Goal: Task Accomplishment & Management: Manage account settings

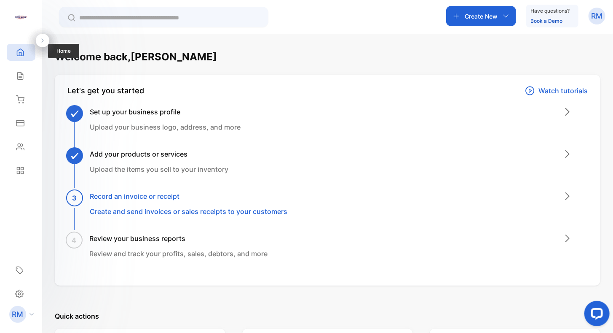
click at [22, 51] on icon at bounding box center [20, 52] width 8 height 8
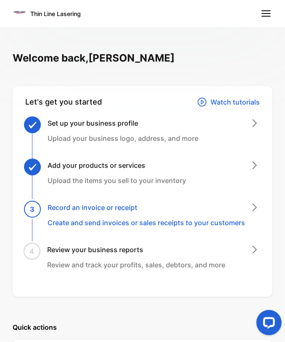
click at [167, 18] on nav "Thin Line Lasering" at bounding box center [142, 13] width 285 height 27
click at [266, 11] on line at bounding box center [266, 11] width 8 height 0
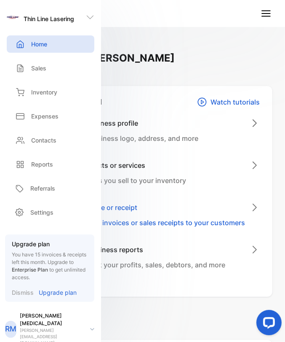
click at [206, 9] on nav "Thin Line Lasering" at bounding box center [142, 13] width 285 height 27
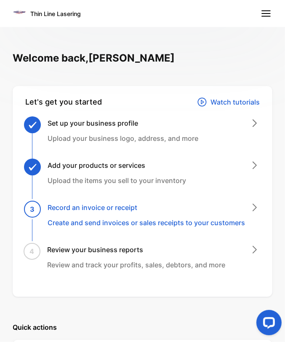
click at [263, 13] on line at bounding box center [266, 13] width 8 height 0
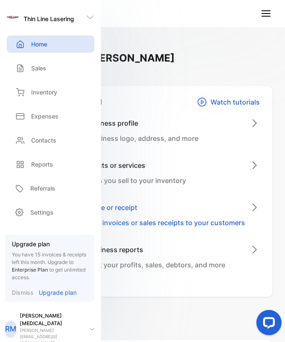
click at [43, 212] on p "Settings" at bounding box center [41, 212] width 23 height 9
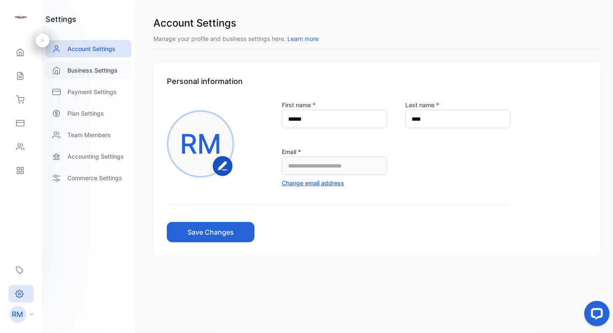
click at [91, 69] on p "Business Settings" at bounding box center [92, 70] width 50 height 9
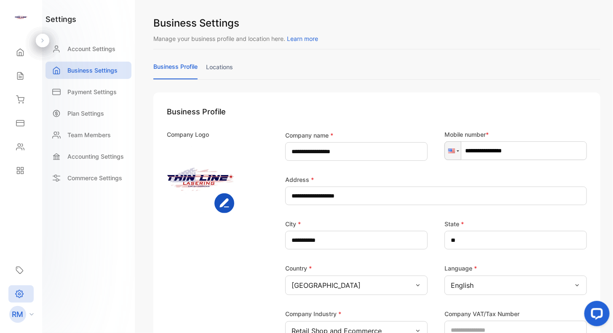
type input "**********"
click at [19, 103] on icon at bounding box center [20, 99] width 8 height 8
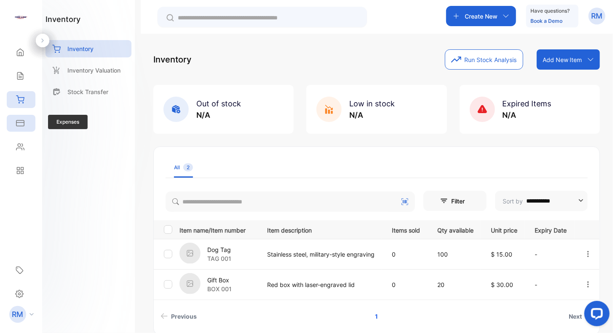
click at [22, 129] on div "Expenses" at bounding box center [21, 123] width 29 height 17
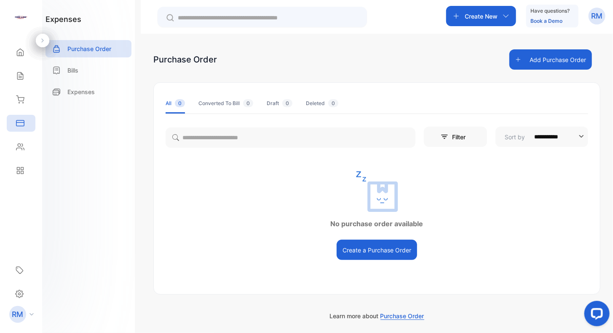
click at [285, 17] on div "Create New" at bounding box center [481, 16] width 70 height 20
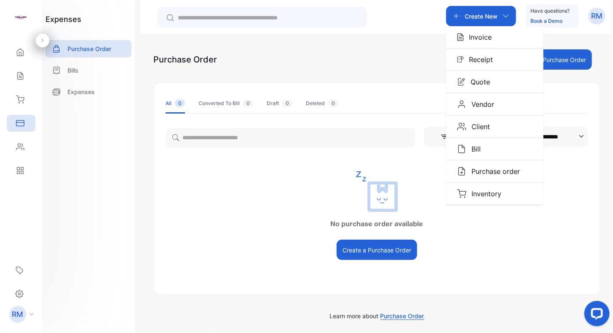
drag, startPoint x: 378, startPoint y: 54, endPoint x: 358, endPoint y: 59, distance: 19.9
click at [285, 54] on div "Purchase Order Add Purchase Order" at bounding box center [376, 59] width 447 height 20
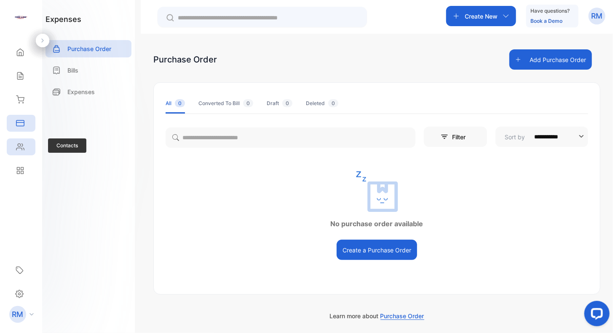
click at [22, 152] on div "Contacts" at bounding box center [21, 146] width 29 height 17
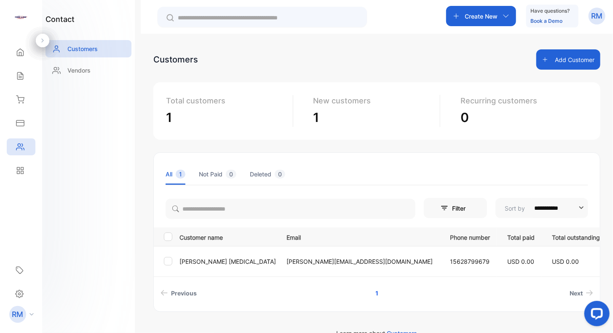
scroll to position [17, 0]
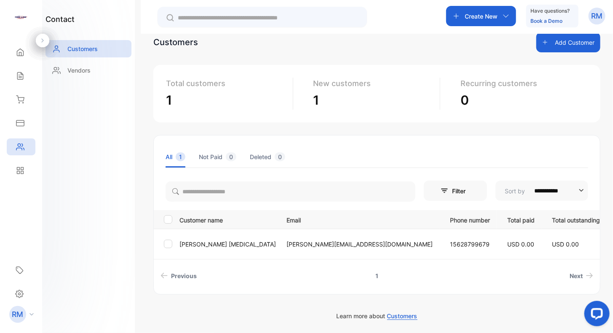
click at [285, 274] on link "1" at bounding box center [377, 276] width 23 height 16
click at [21, 295] on icon at bounding box center [19, 293] width 8 height 9
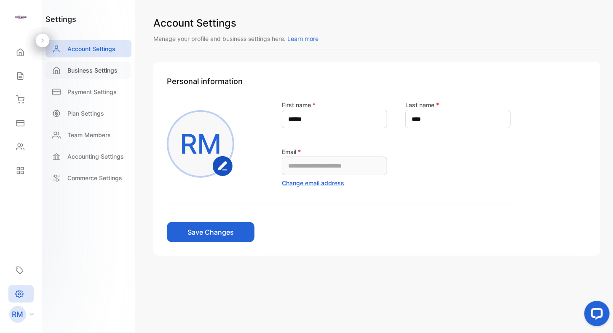
click at [89, 67] on p "Business Settings" at bounding box center [92, 70] width 50 height 9
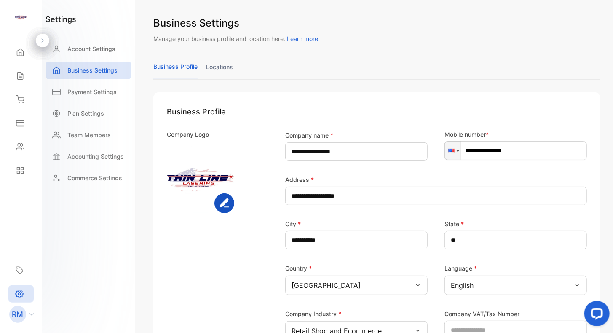
click at [223, 67] on link "locations" at bounding box center [219, 70] width 27 height 16
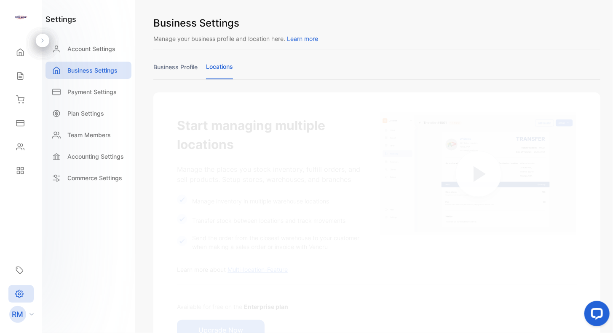
click at [172, 67] on link "business profile" at bounding box center [175, 70] width 44 height 16
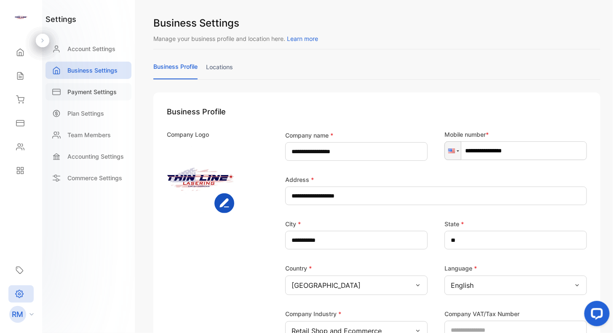
click at [86, 94] on p "Payment Settings" at bounding box center [91, 91] width 49 height 9
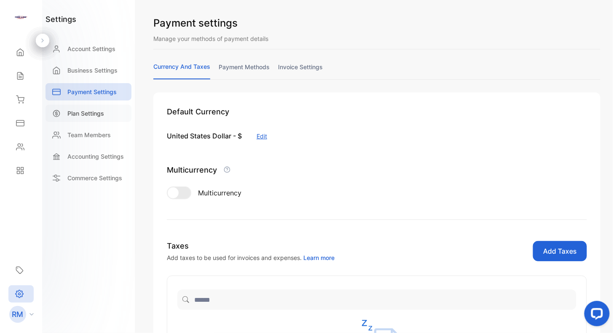
click at [73, 117] on p "Plan Settings" at bounding box center [85, 113] width 37 height 9
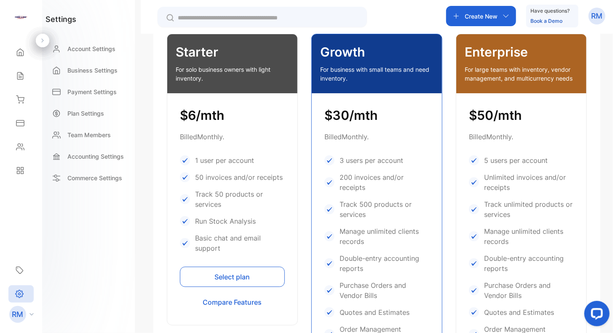
scroll to position [379, 0]
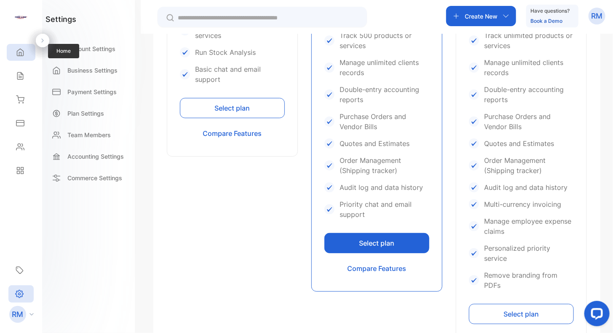
click at [28, 59] on div "Home" at bounding box center [21, 52] width 29 height 17
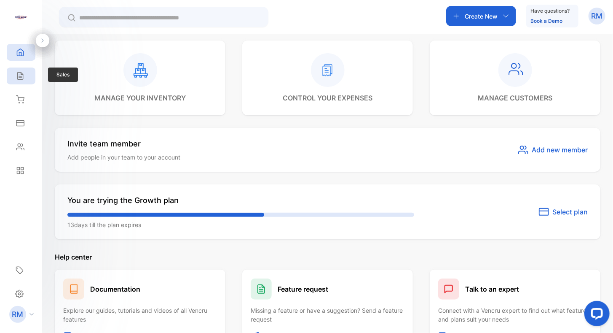
click at [24, 77] on icon at bounding box center [20, 76] width 8 height 8
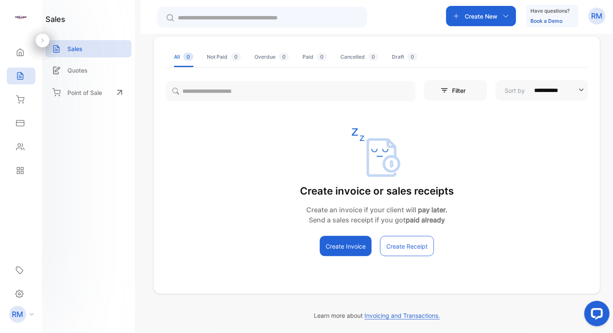
click at [285, 17] on p "Create New" at bounding box center [481, 16] width 33 height 9
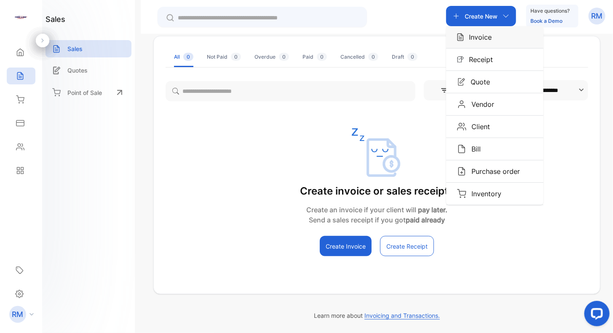
click at [285, 42] on p "Invoice" at bounding box center [478, 37] width 28 height 10
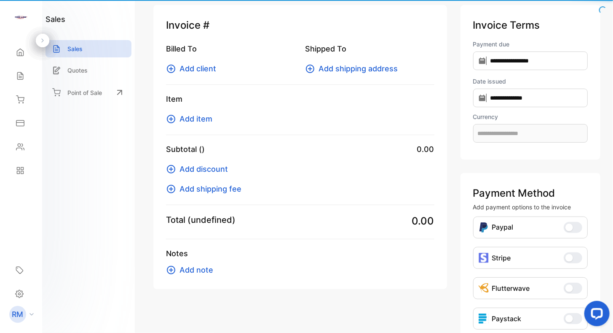
scroll to position [7, 0]
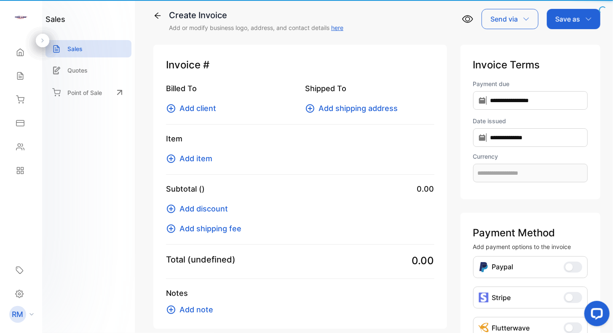
type input "**********"
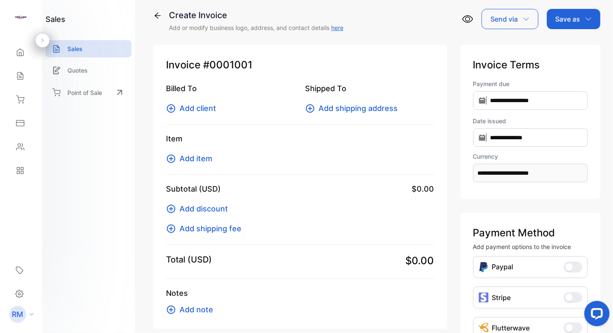
click at [175, 108] on icon at bounding box center [171, 108] width 10 height 10
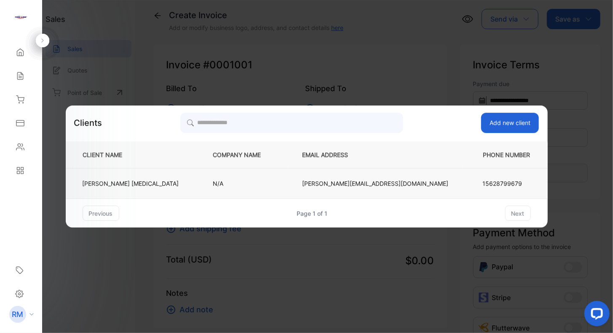
click at [179, 180] on p "[PERSON_NAME][MEDICAL_DATA]" at bounding box center [131, 183] width 97 height 9
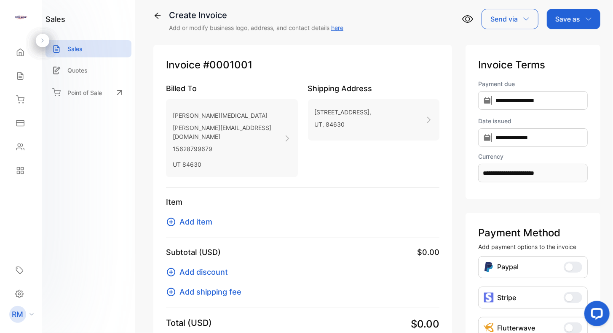
click at [173, 217] on icon at bounding box center [171, 222] width 10 height 10
click at [72, 70] on p "Quotes" at bounding box center [77, 70] width 20 height 9
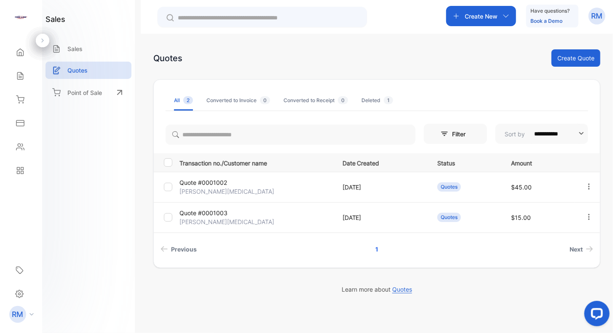
click at [202, 181] on p "Quote #0001002" at bounding box center [205, 182] width 51 height 9
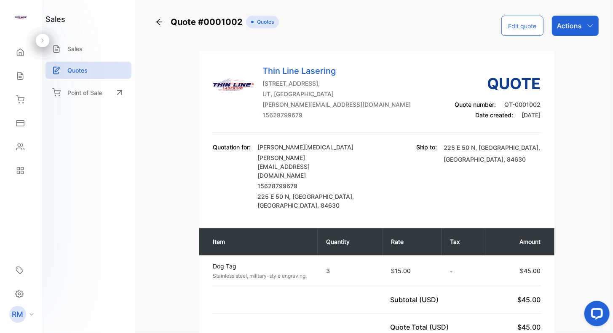
click at [285, 29] on p "Actions" at bounding box center [569, 26] width 25 height 10
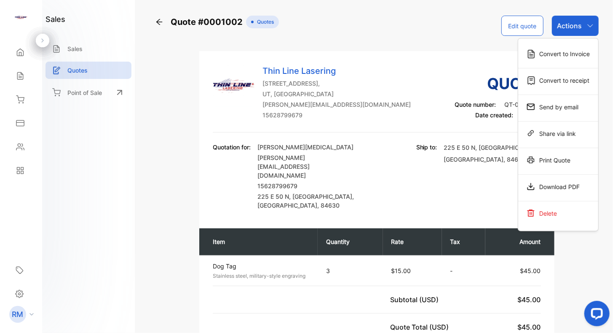
click at [285, 75] on h3 "Quote" at bounding box center [498, 83] width 86 height 23
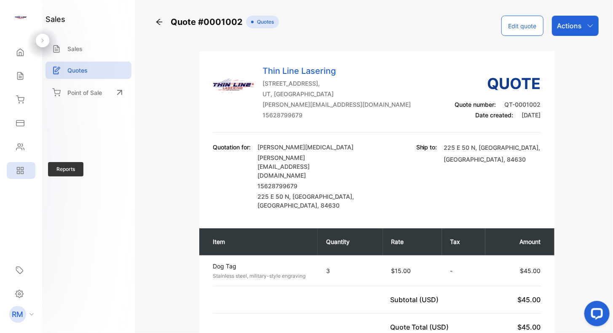
click at [22, 172] on icon at bounding box center [20, 170] width 8 height 8
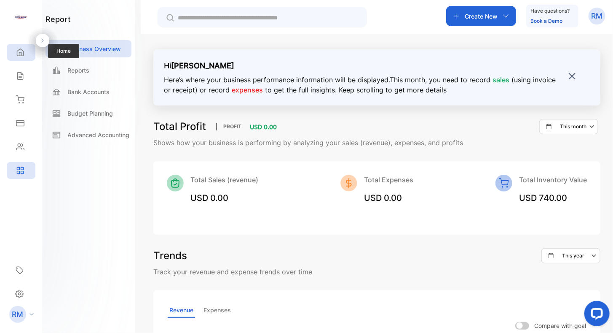
click at [24, 51] on icon at bounding box center [20, 52] width 8 height 8
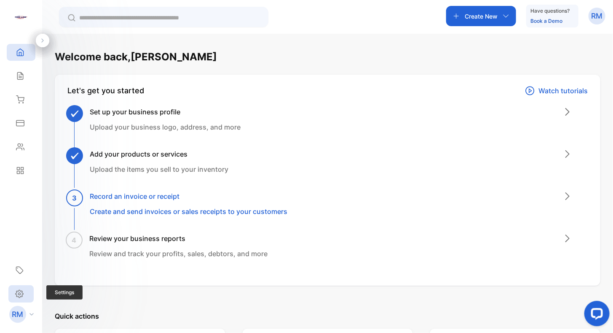
click at [19, 290] on icon at bounding box center [19, 293] width 8 height 9
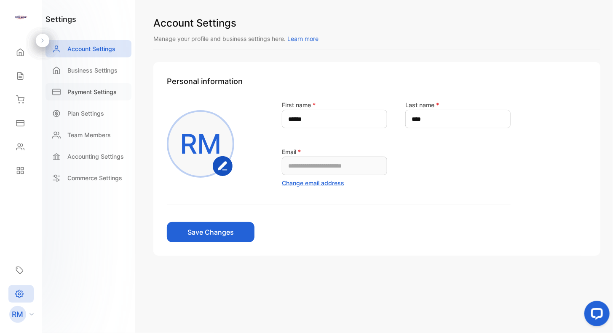
click at [91, 90] on p "Payment Settings" at bounding box center [91, 91] width 49 height 9
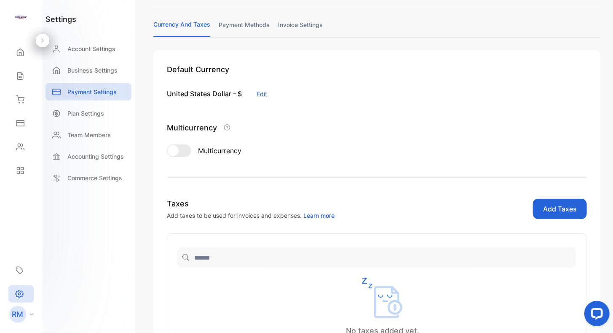
scroll to position [126, 0]
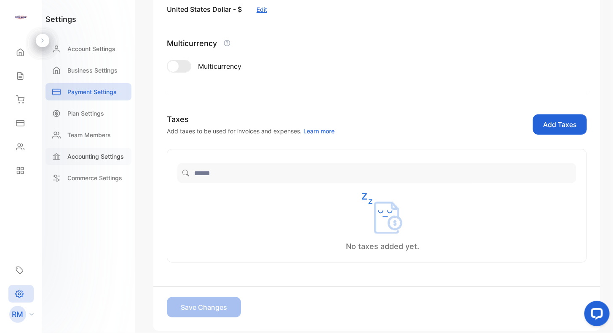
click at [88, 155] on p "Accounting Settings" at bounding box center [95, 156] width 56 height 9
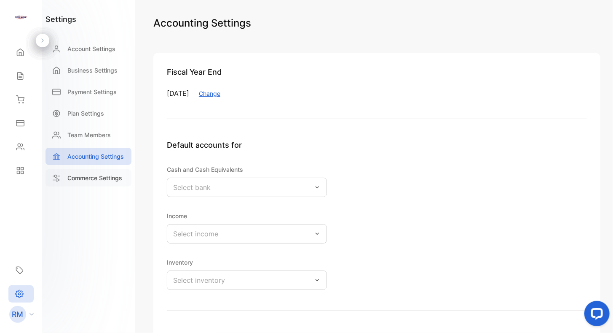
click at [80, 178] on p "Commerce Settings" at bounding box center [94, 177] width 55 height 9
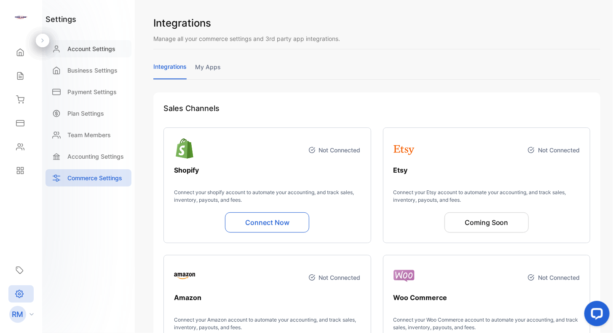
click at [81, 55] on div "Account Settings" at bounding box center [89, 48] width 86 height 17
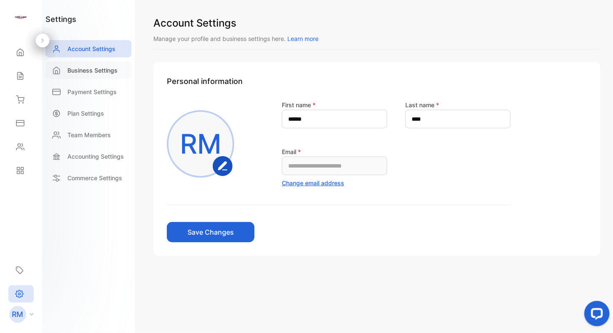
click at [94, 70] on p "Business Settings" at bounding box center [92, 70] width 50 height 9
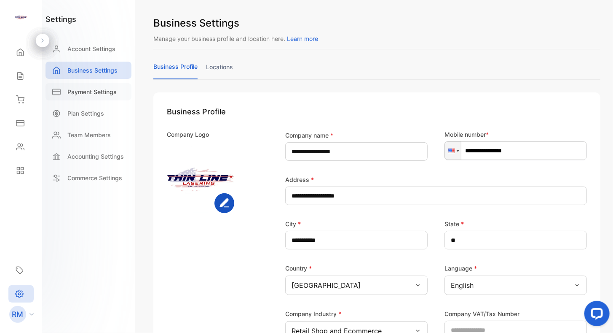
click at [94, 92] on p "Payment Settings" at bounding box center [91, 91] width 49 height 9
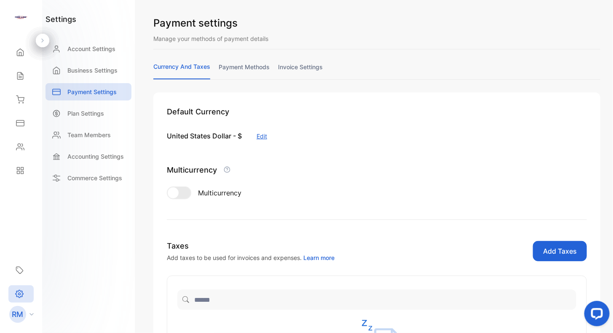
click at [248, 66] on link "payment methods" at bounding box center [244, 70] width 51 height 16
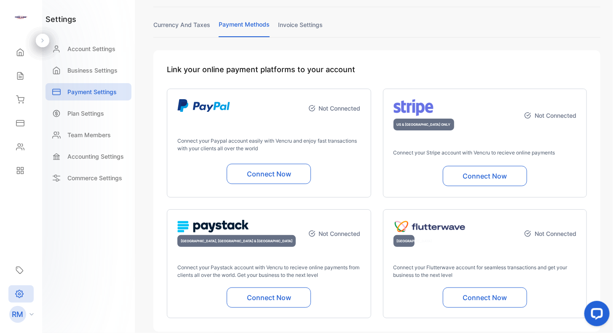
scroll to position [84, 0]
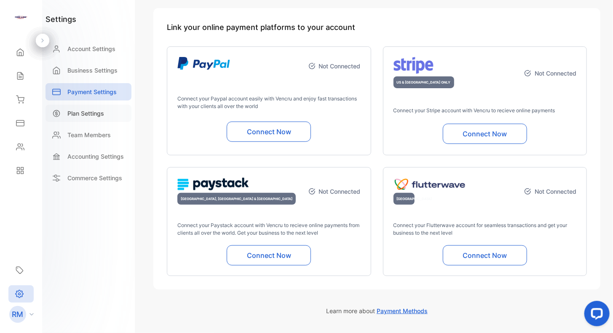
click at [89, 114] on p "Plan Settings" at bounding box center [85, 113] width 37 height 9
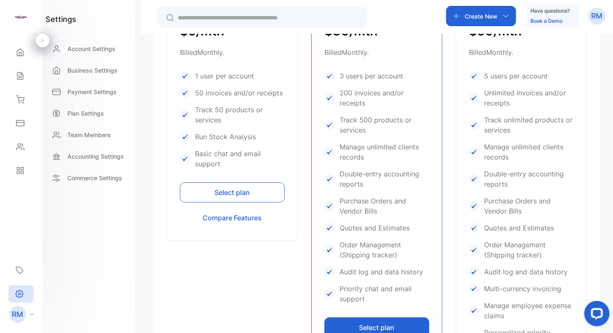
scroll to position [211, 0]
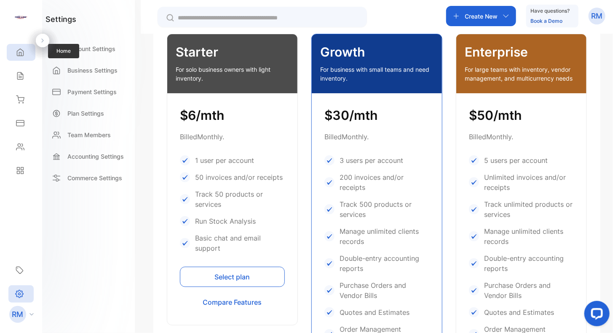
click at [18, 56] on div "Home" at bounding box center [21, 52] width 29 height 17
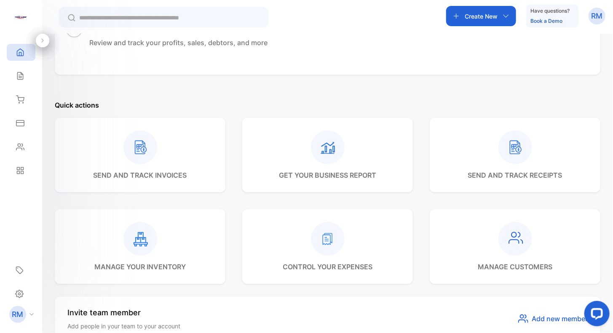
click at [19, 17] on img at bounding box center [21, 17] width 13 height 13
click at [18, 79] on icon at bounding box center [19, 76] width 5 height 7
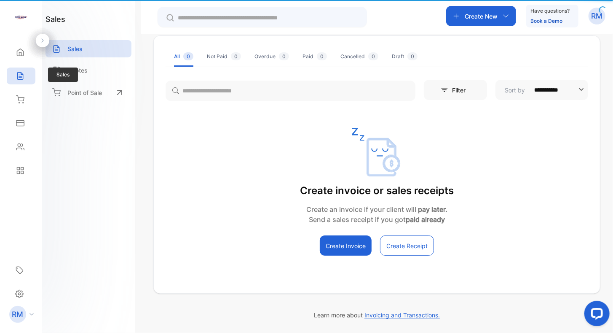
scroll to position [46, 0]
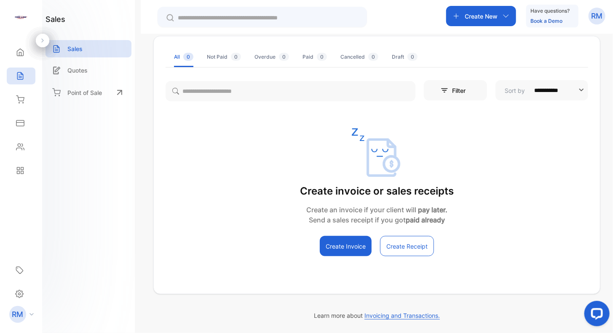
click at [285, 24] on div "Create New" at bounding box center [481, 16] width 70 height 20
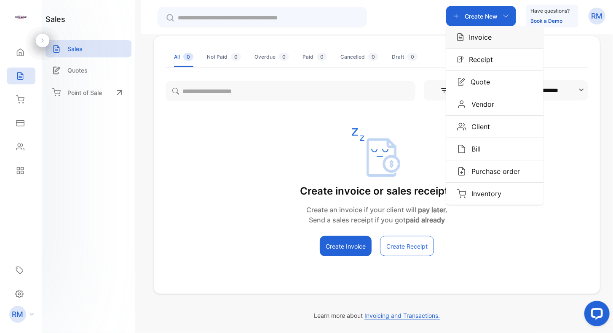
click at [285, 42] on p "Invoice" at bounding box center [478, 37] width 28 height 10
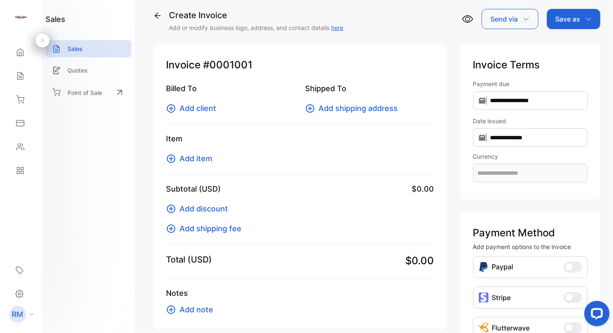
type input "**********"
click at [172, 157] on icon at bounding box center [171, 158] width 10 height 10
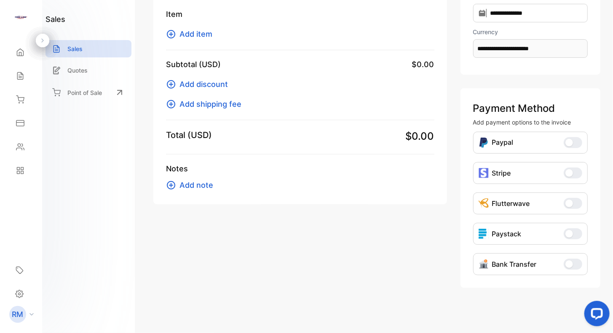
scroll to position [89, 0]
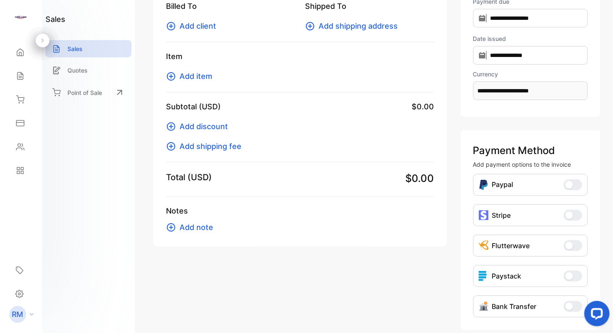
click at [171, 74] on icon at bounding box center [171, 76] width 8 height 8
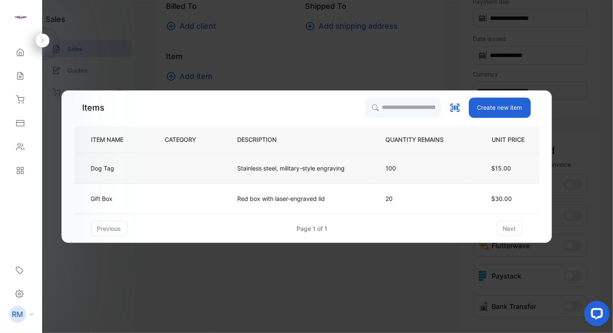
click at [127, 171] on td "Dog Tag" at bounding box center [112, 168] width 77 height 30
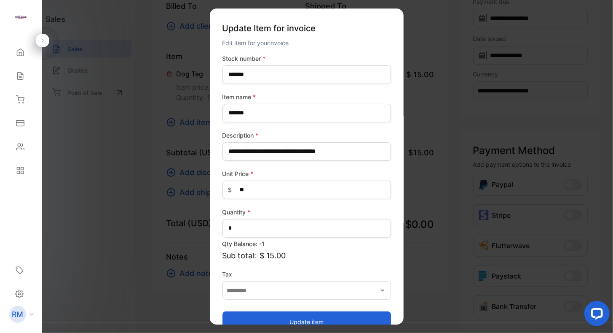
scroll to position [17, 0]
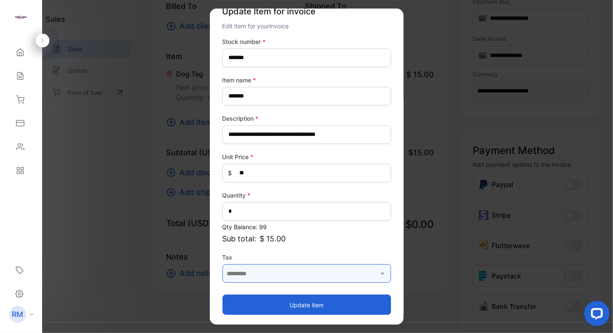
click at [285, 270] on input "text" at bounding box center [307, 273] width 169 height 19
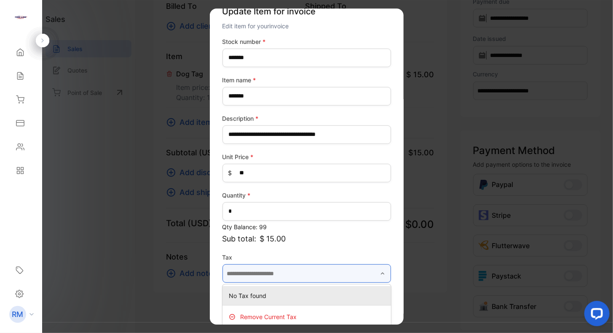
scroll to position [29, 0]
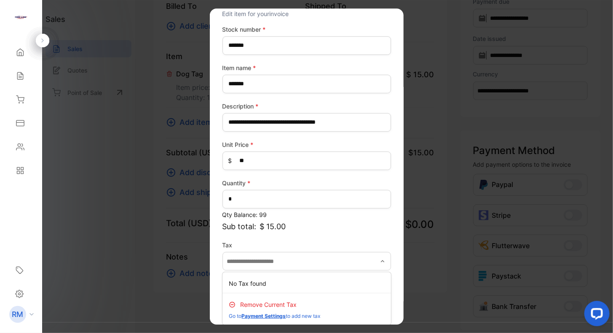
click at [285, 315] on span "Payment Settings" at bounding box center [264, 315] width 44 height 6
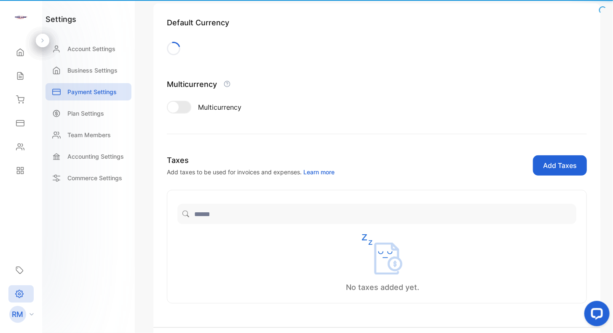
scroll to position [106, 0]
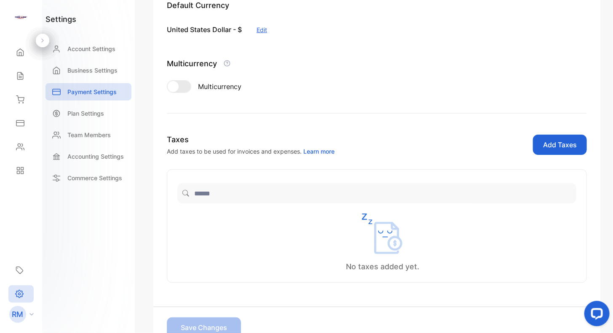
click at [285, 140] on button "Add Taxes" at bounding box center [560, 144] width 54 height 20
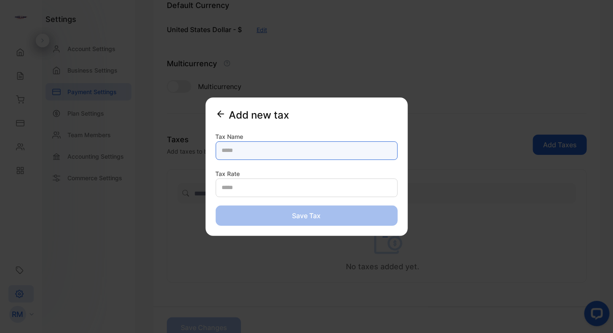
click at [240, 154] on Name-inputTaxName "text" at bounding box center [307, 150] width 182 height 19
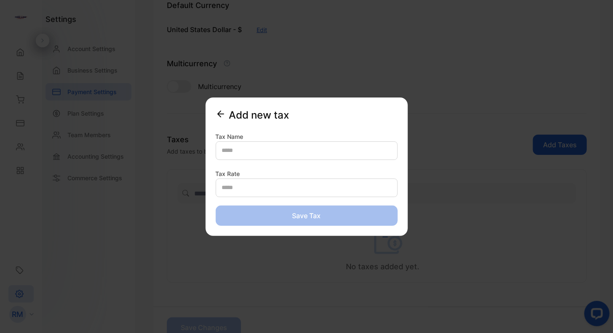
click at [220, 114] on div "Add new tax Tax Name Tax Rate Save tax" at bounding box center [307, 167] width 182 height 118
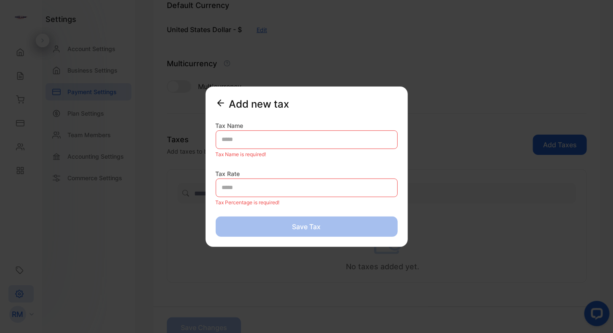
click at [220, 100] on icon "button" at bounding box center [221, 103] width 6 height 6
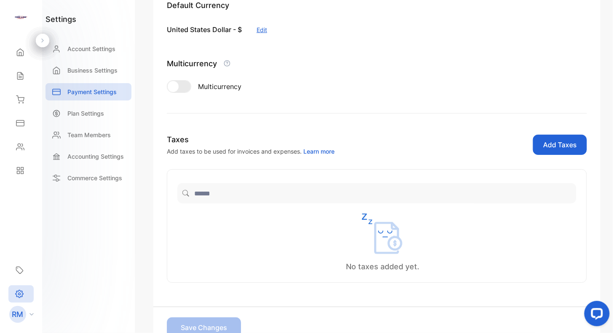
scroll to position [64, 0]
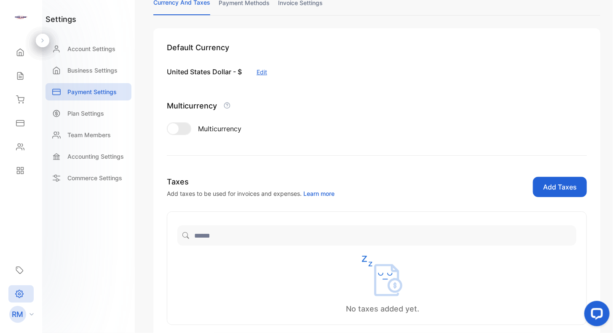
click at [285, 180] on button "Add Taxes" at bounding box center [560, 187] width 54 height 20
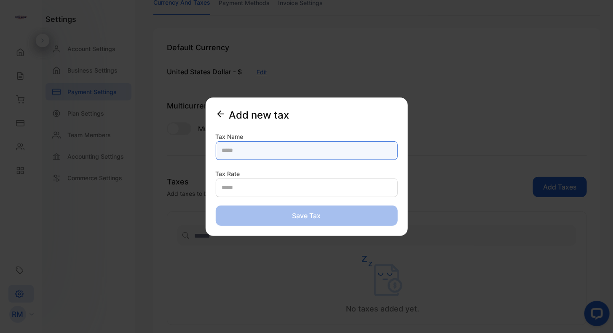
click at [245, 151] on Name-inputTaxName "text" at bounding box center [307, 150] width 182 height 19
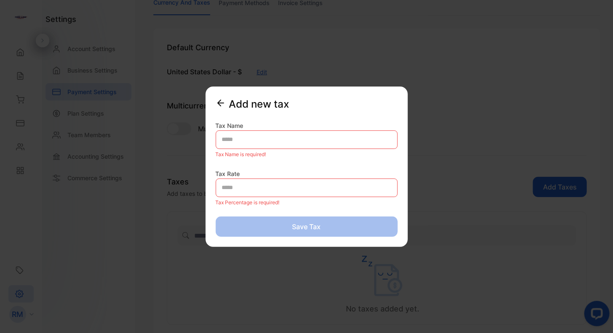
click at [221, 115] on div "Add new tax Tax Name Tax Name is required! Tax Rate Tax Percentage is required!…" at bounding box center [307, 167] width 182 height 140
click at [219, 102] on icon "button" at bounding box center [221, 103] width 6 height 6
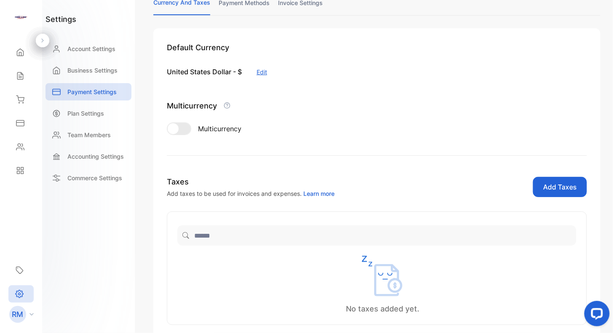
scroll to position [0, 0]
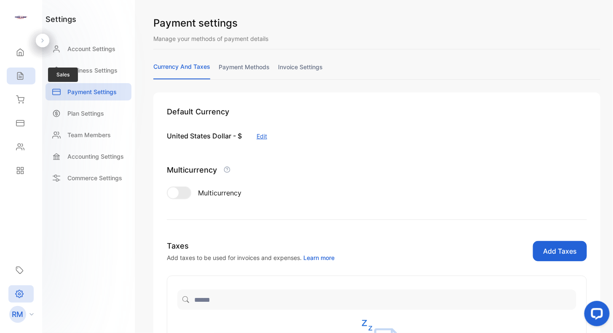
click at [22, 75] on icon at bounding box center [20, 76] width 8 height 8
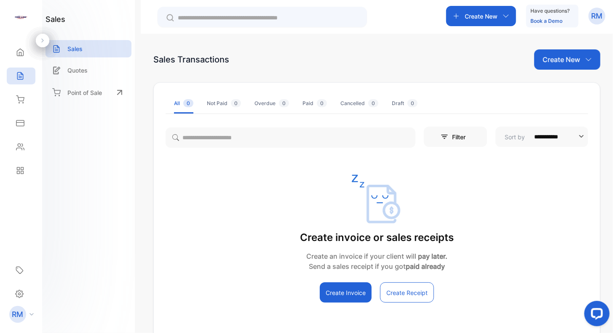
click at [285, 20] on p "Create New" at bounding box center [481, 16] width 33 height 9
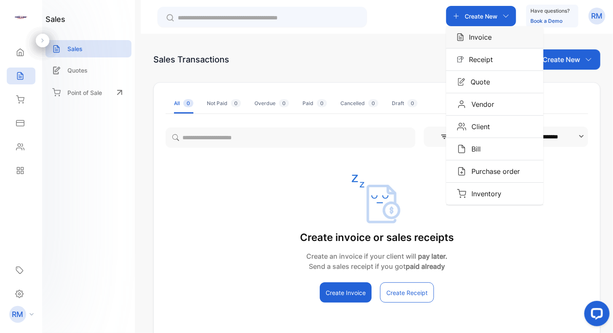
click at [285, 39] on p "Invoice" at bounding box center [478, 37] width 28 height 10
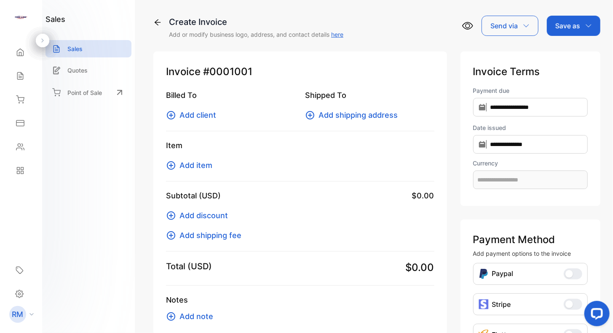
type input "**********"
click at [175, 164] on icon at bounding box center [171, 165] width 8 height 8
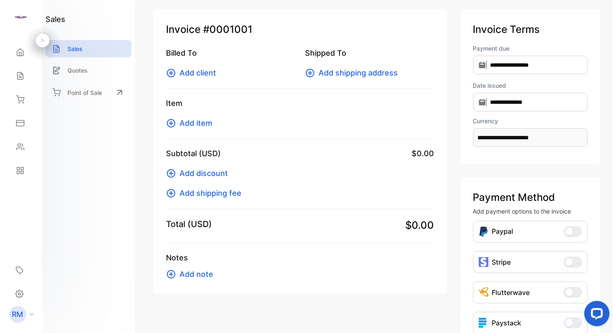
click at [173, 124] on icon at bounding box center [171, 123] width 10 height 10
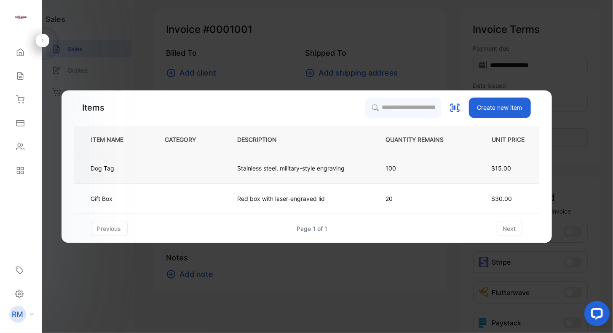
click at [152, 163] on td at bounding box center [187, 168] width 73 height 30
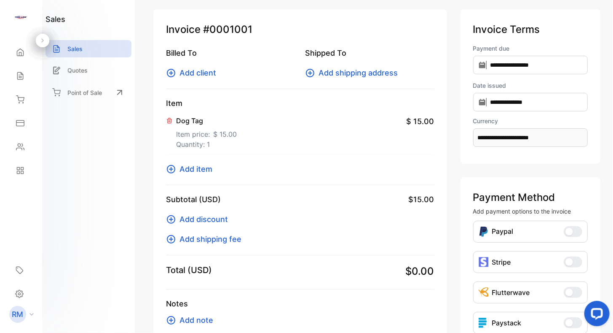
click at [190, 167] on span "Add item" at bounding box center [196, 168] width 33 height 11
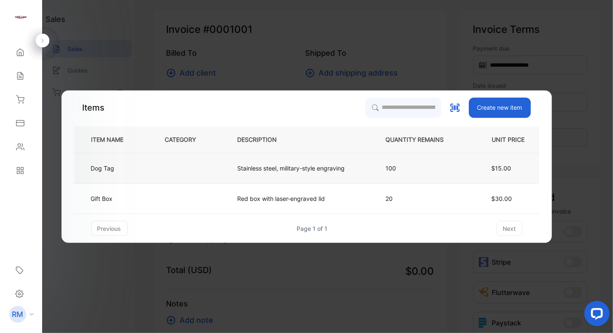
click at [188, 163] on td at bounding box center [187, 168] width 73 height 30
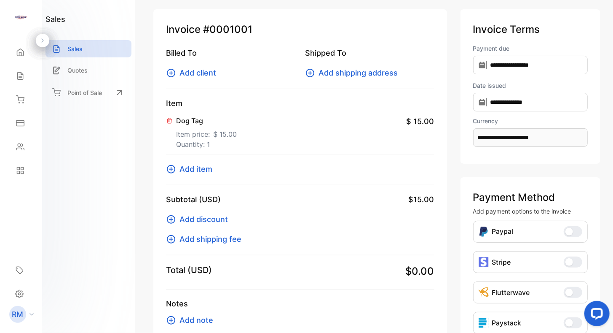
click at [172, 167] on icon at bounding box center [171, 169] width 10 height 10
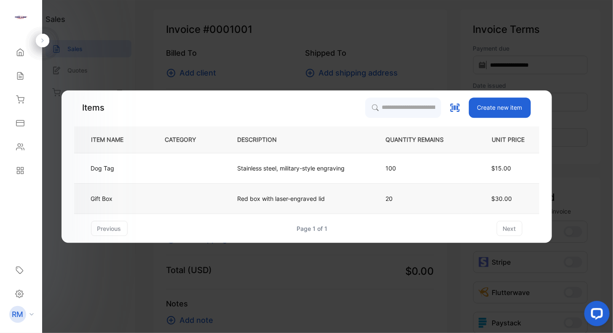
click at [255, 202] on p "Red box with laser-engraved lid" at bounding box center [282, 198] width 88 height 9
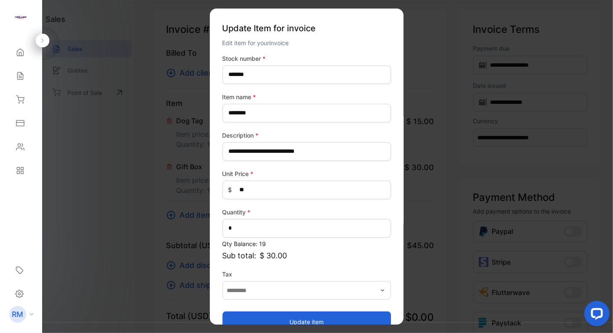
click at [285, 291] on icon "button" at bounding box center [382, 290] width 7 height 7
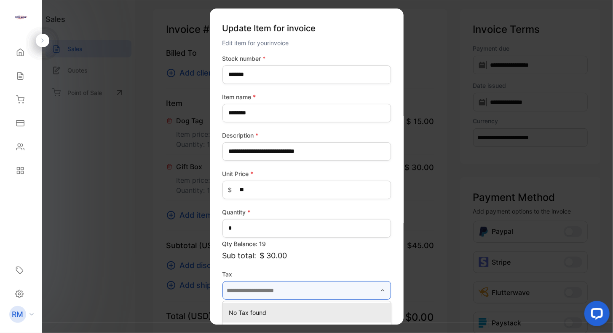
scroll to position [29, 0]
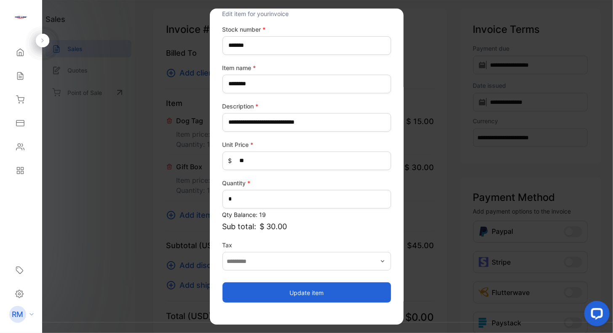
click at [285, 240] on label "Tax" at bounding box center [307, 244] width 169 height 9
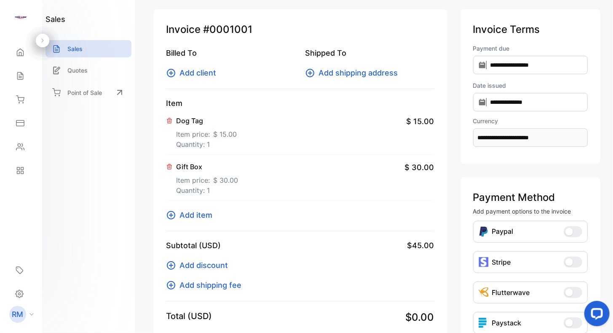
click at [168, 167] on icon at bounding box center [169, 166] width 7 height 7
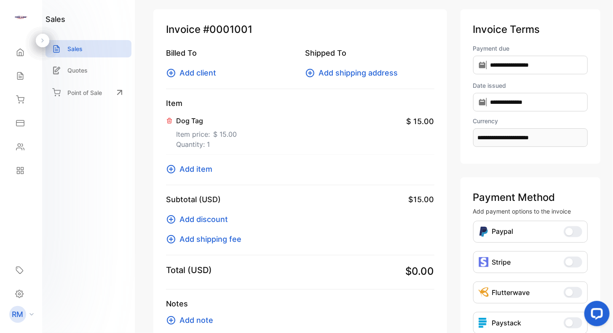
click at [171, 121] on icon at bounding box center [169, 120] width 5 height 5
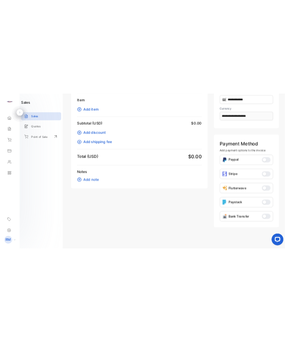
scroll to position [0, 0]
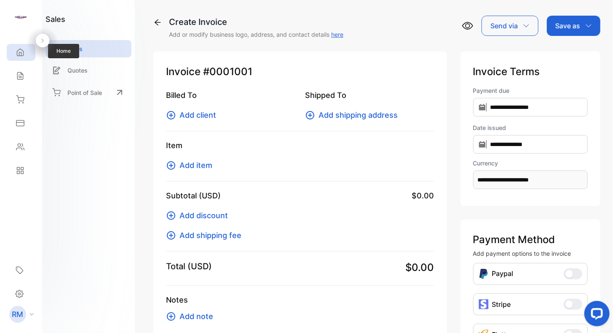
click at [26, 49] on div "Home" at bounding box center [21, 52] width 29 height 17
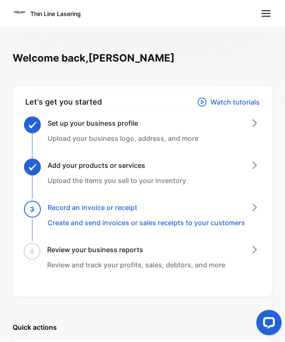
drag, startPoint x: 148, startPoint y: 16, endPoint x: 146, endPoint y: 8, distance: 7.4
click at [148, 15] on nav "Thin Line Lasering" at bounding box center [142, 13] width 285 height 27
